Goal: Find specific page/section

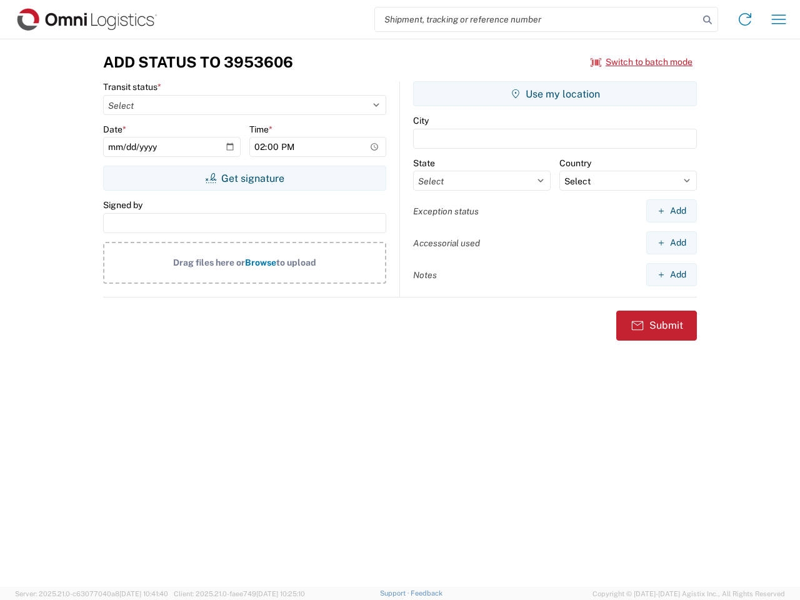
click at [537, 19] on input "search" at bounding box center [537, 19] width 324 height 24
click at [707, 20] on icon at bounding box center [707, 19] width 17 height 17
click at [745, 19] on icon at bounding box center [745, 19] width 20 height 20
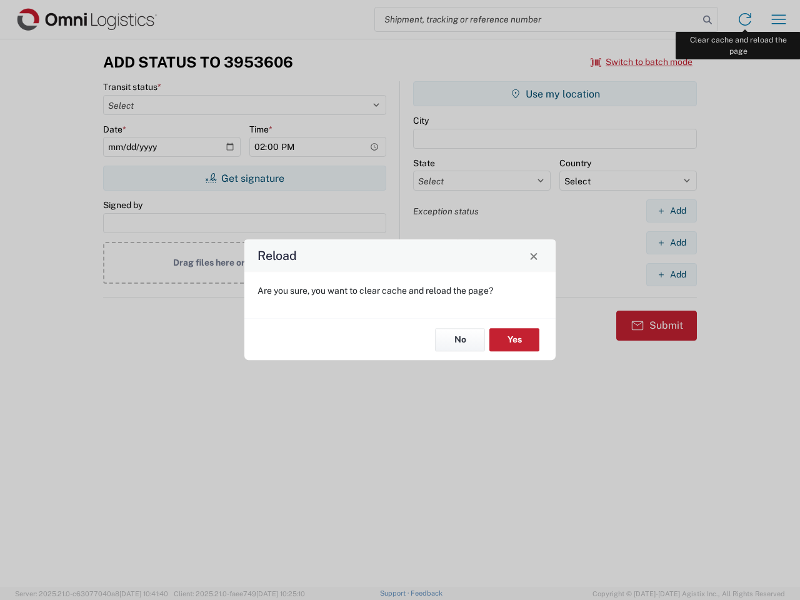
click at [779, 19] on div "Reload Are you sure, you want to clear cache and reload the page? No Yes" at bounding box center [400, 300] width 800 height 600
click at [642, 62] on div "Reload Are you sure, you want to clear cache and reload the page? No Yes" at bounding box center [400, 300] width 800 height 600
click at [244, 178] on div "Reload Are you sure, you want to clear cache and reload the page? No Yes" at bounding box center [400, 300] width 800 height 600
click at [555, 94] on div "Reload Are you sure, you want to clear cache and reload the page? No Yes" at bounding box center [400, 300] width 800 height 600
click at [671, 211] on div "Reload Are you sure, you want to clear cache and reload the page? No Yes" at bounding box center [400, 300] width 800 height 600
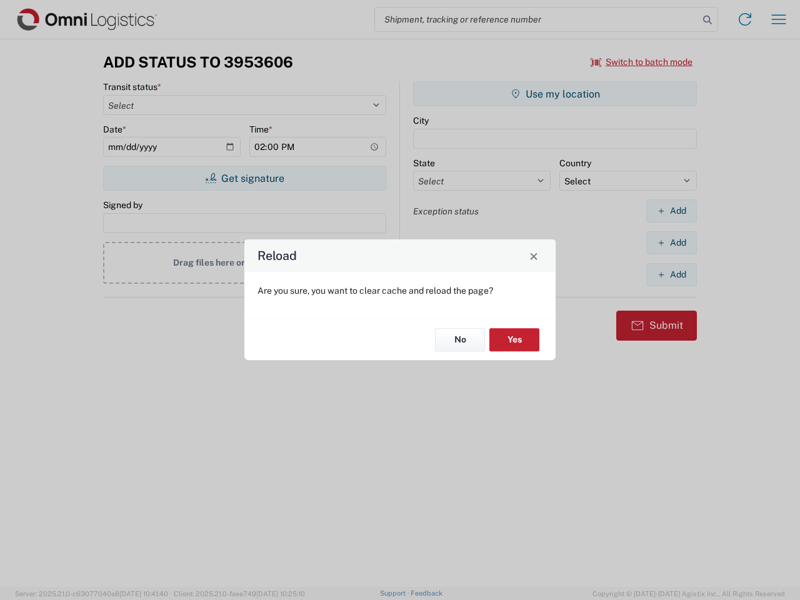
click at [671, 242] on div "Reload Are you sure, you want to clear cache and reload the page? No Yes" at bounding box center [400, 300] width 800 height 600
click at [671, 274] on div "Reload Are you sure, you want to clear cache and reload the page? No Yes" at bounding box center [400, 300] width 800 height 600
